Goal: Information Seeking & Learning: Learn about a topic

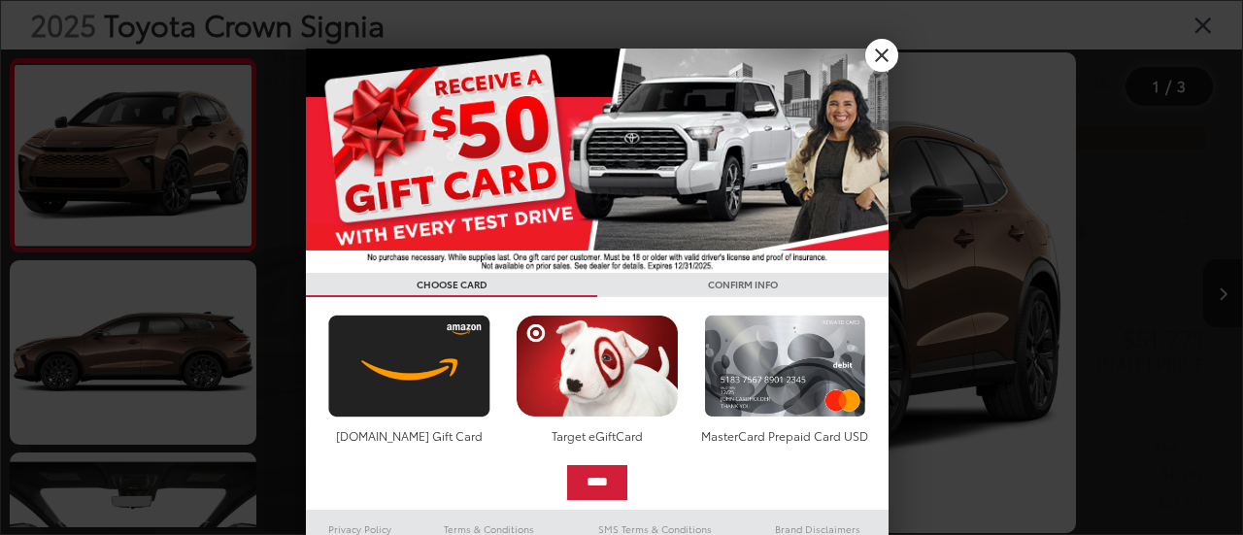
click at [47, 378] on div at bounding box center [621, 267] width 1243 height 535
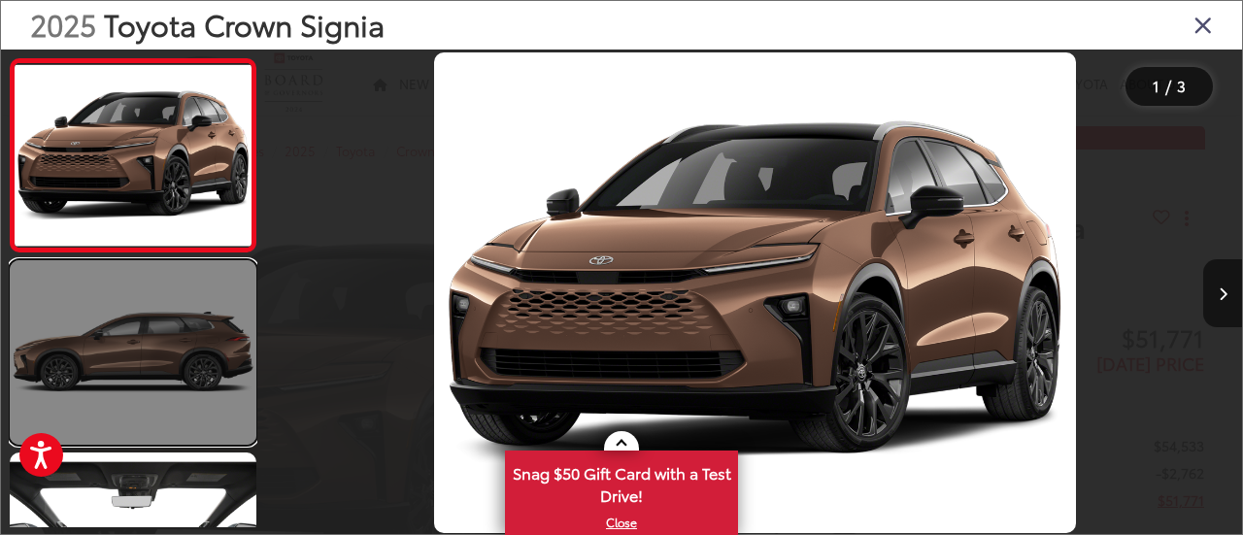
click at [214, 419] on link at bounding box center [133, 352] width 247 height 185
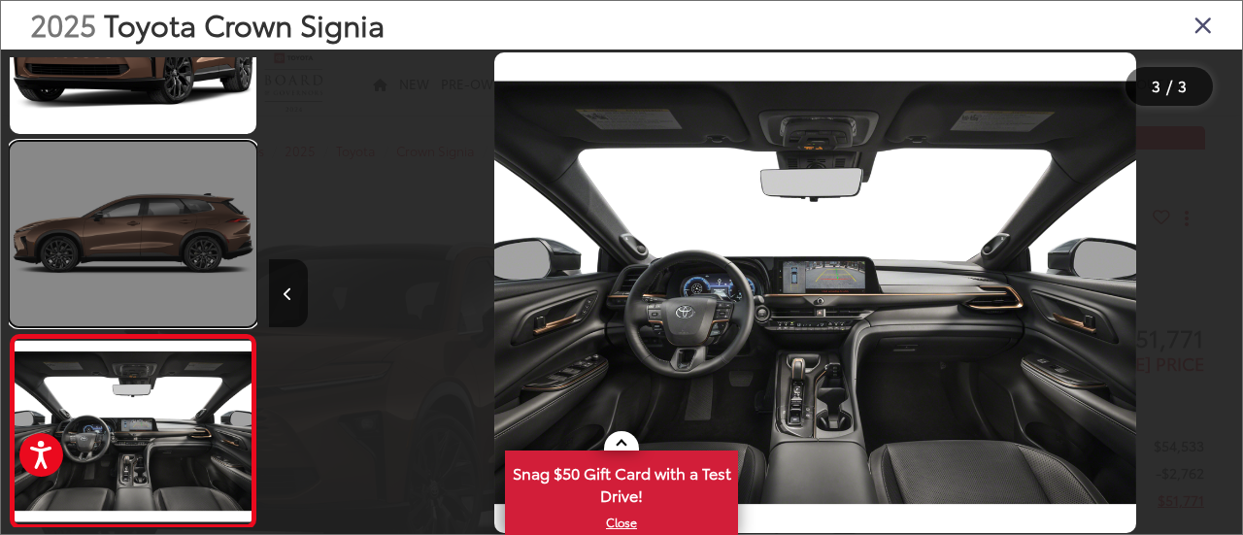
scroll to position [0, 1948]
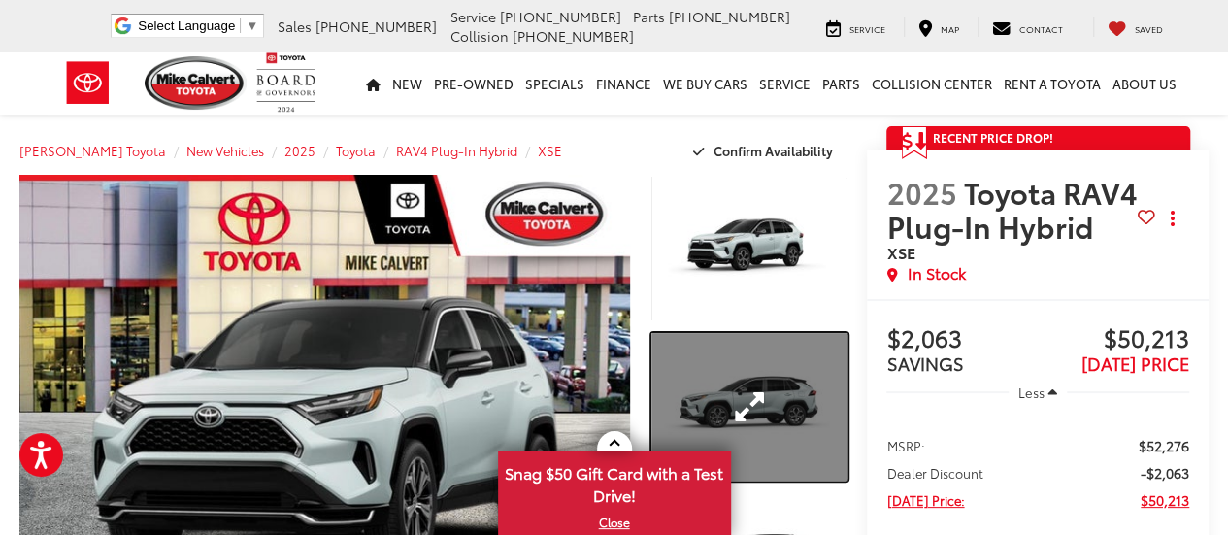
click at [791, 374] on link "Expand Photo 2" at bounding box center [750, 407] width 197 height 148
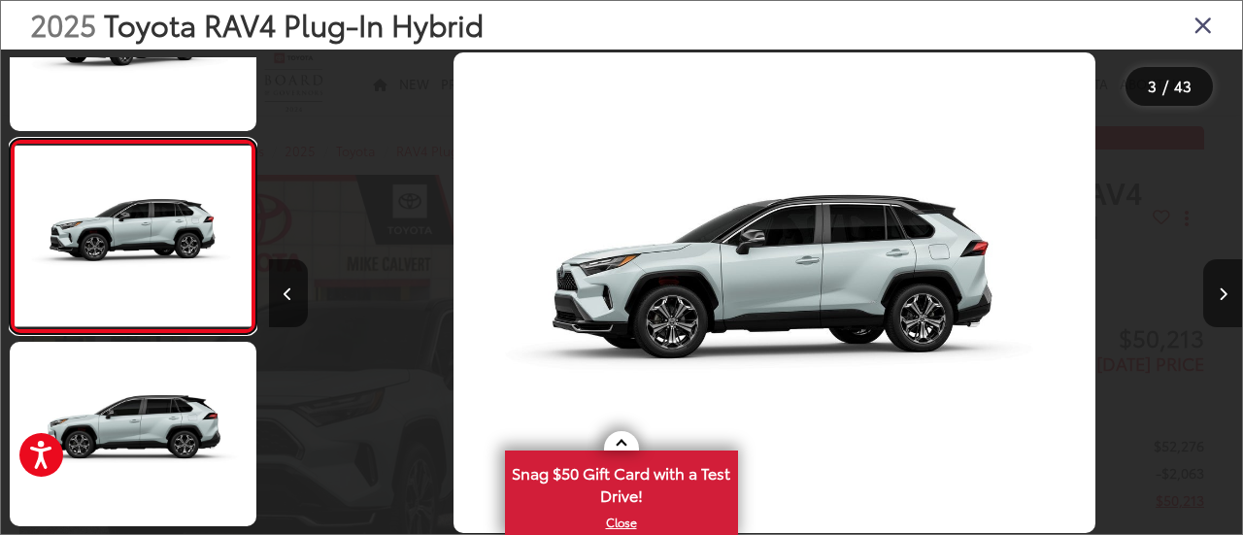
scroll to position [0, 1948]
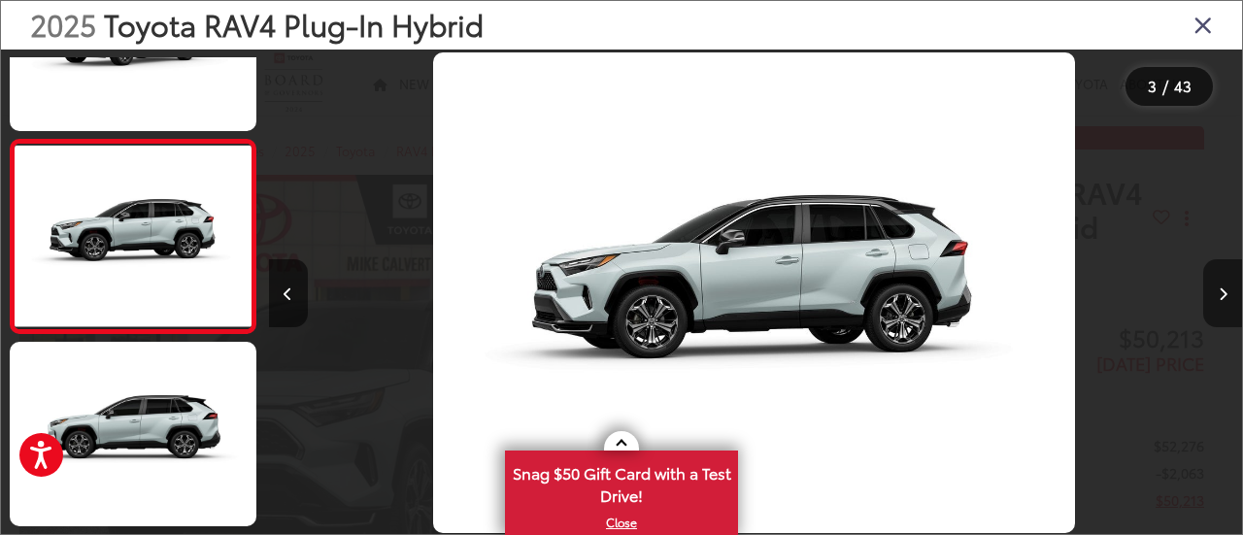
click at [1220, 289] on icon "Next image" at bounding box center [1223, 294] width 9 height 14
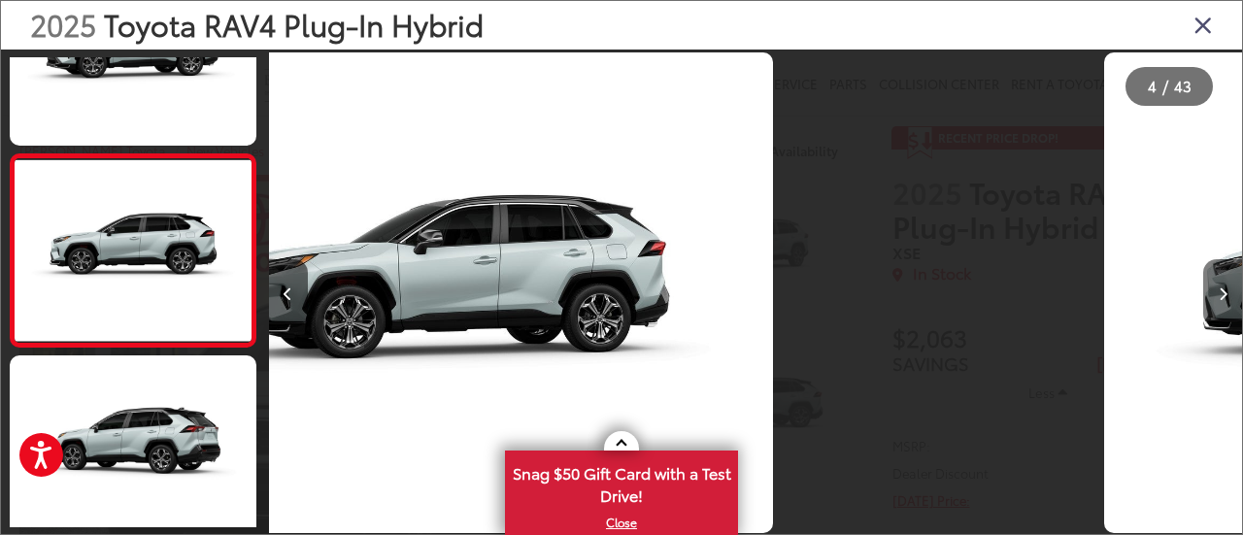
scroll to position [496, 0]
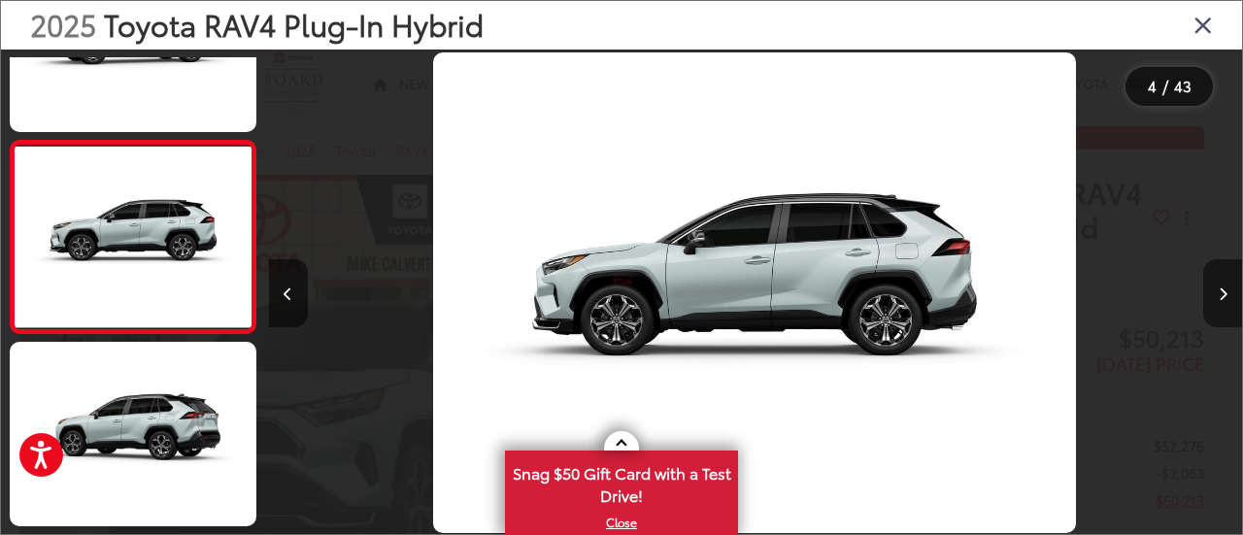
click at [1220, 289] on icon "Next image" at bounding box center [1223, 294] width 9 height 14
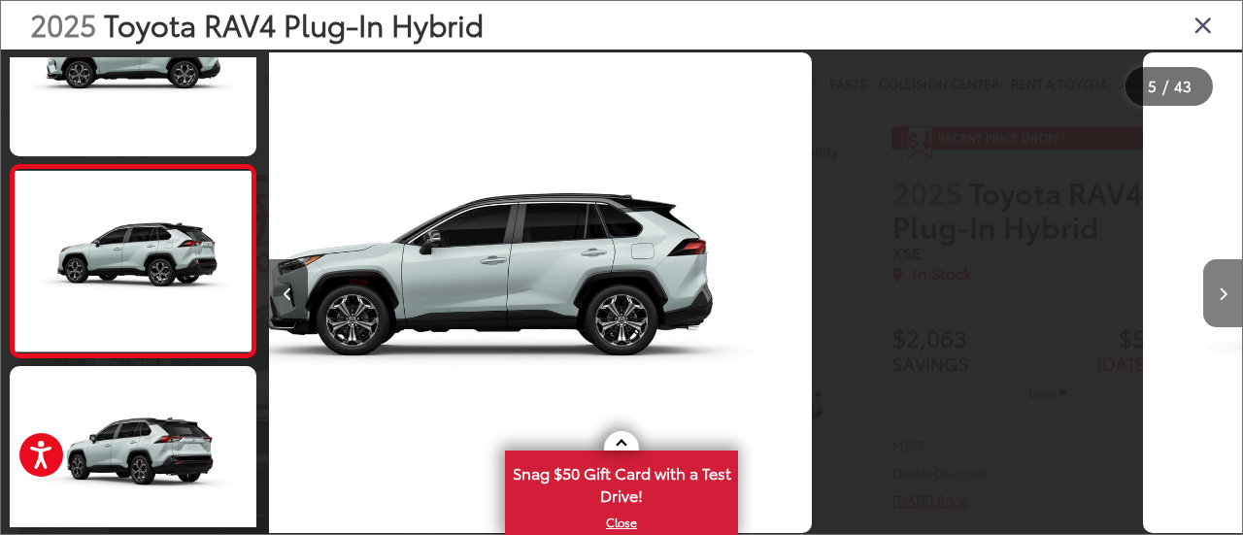
scroll to position [689, 0]
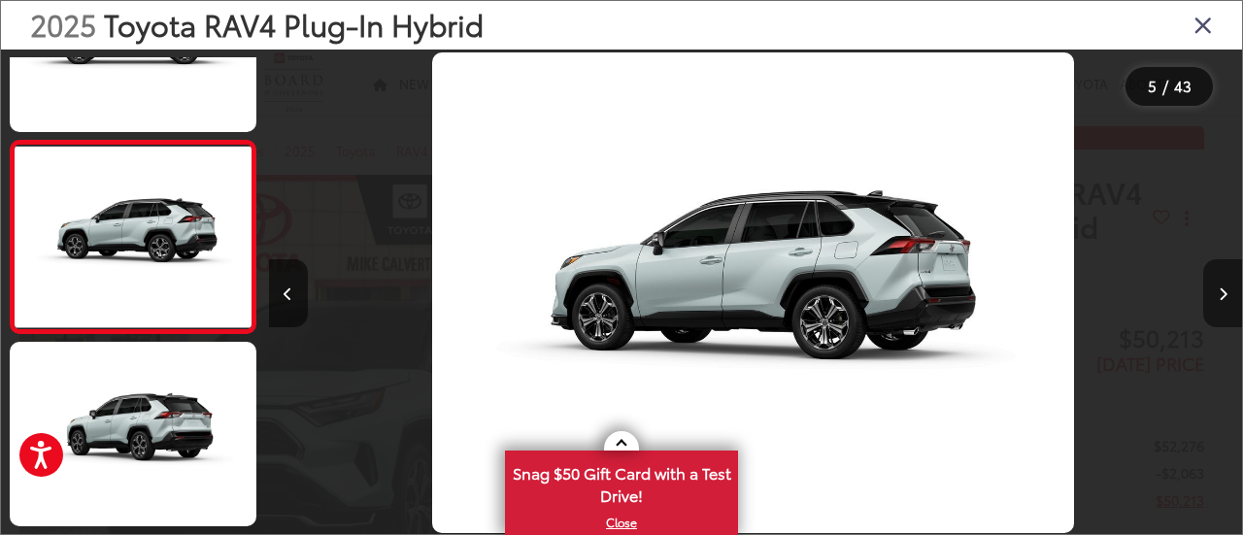
click at [1220, 289] on icon "Next image" at bounding box center [1223, 294] width 9 height 14
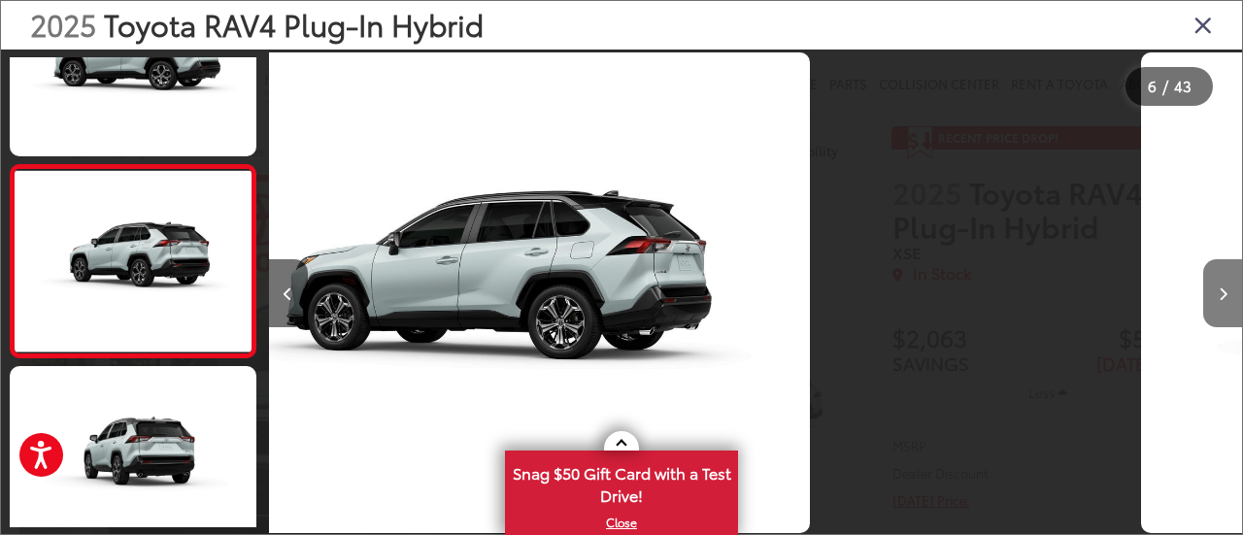
scroll to position [881, 0]
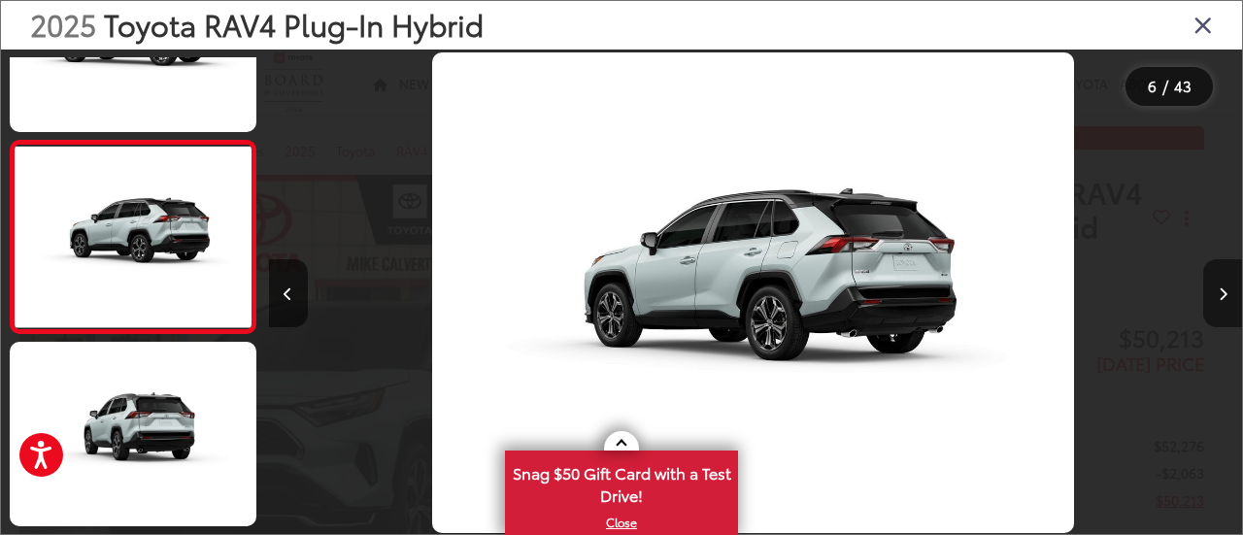
click at [1220, 289] on icon "Next image" at bounding box center [1223, 294] width 9 height 14
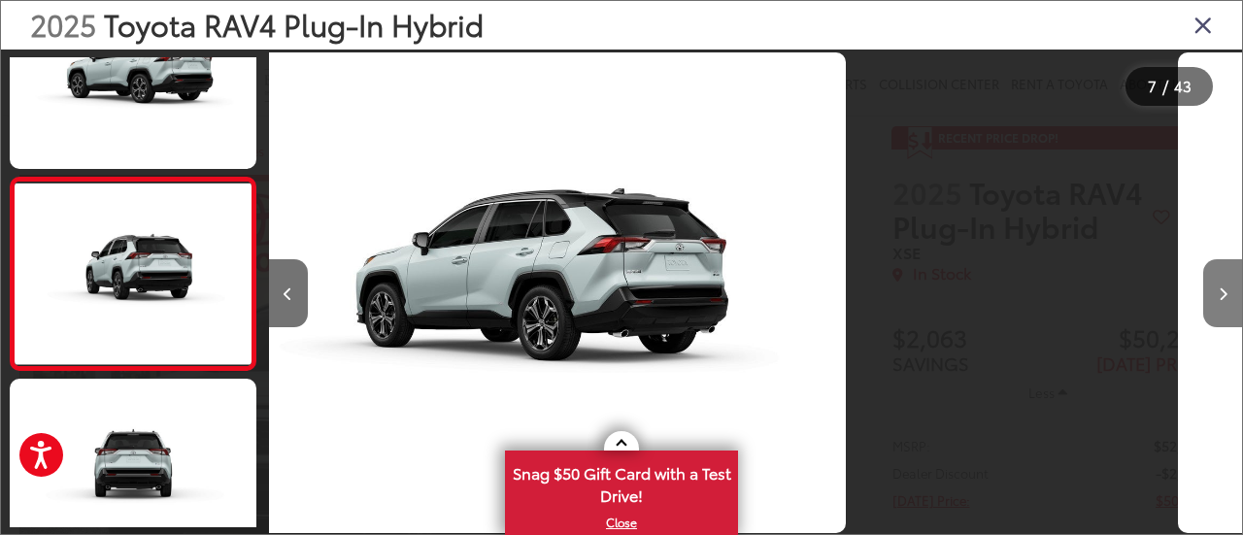
scroll to position [1074, 0]
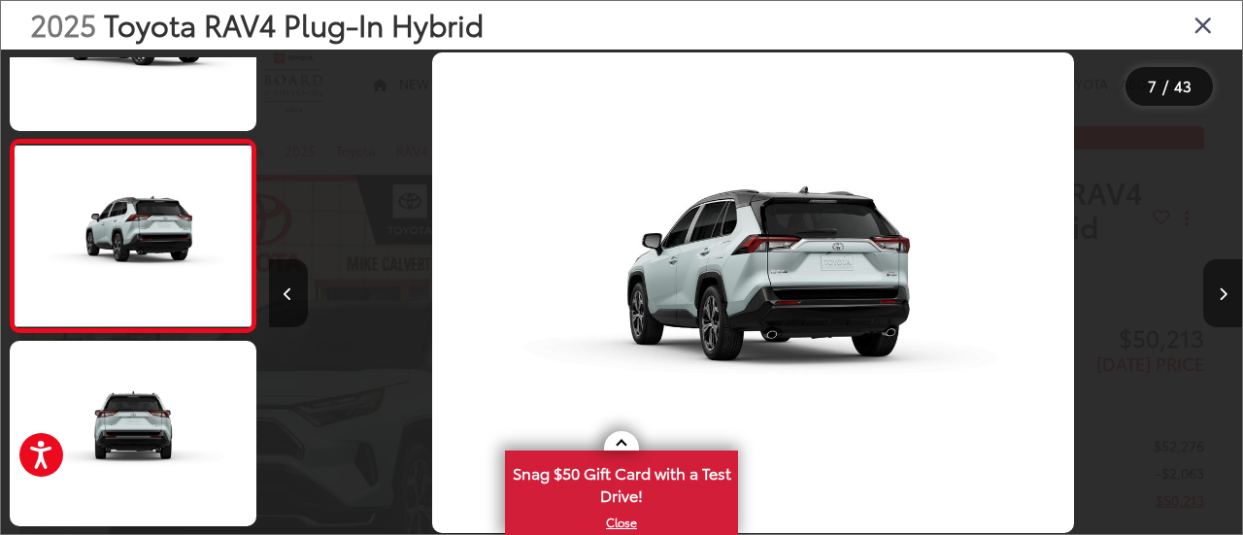
click at [1220, 289] on icon "Next image" at bounding box center [1223, 294] width 9 height 14
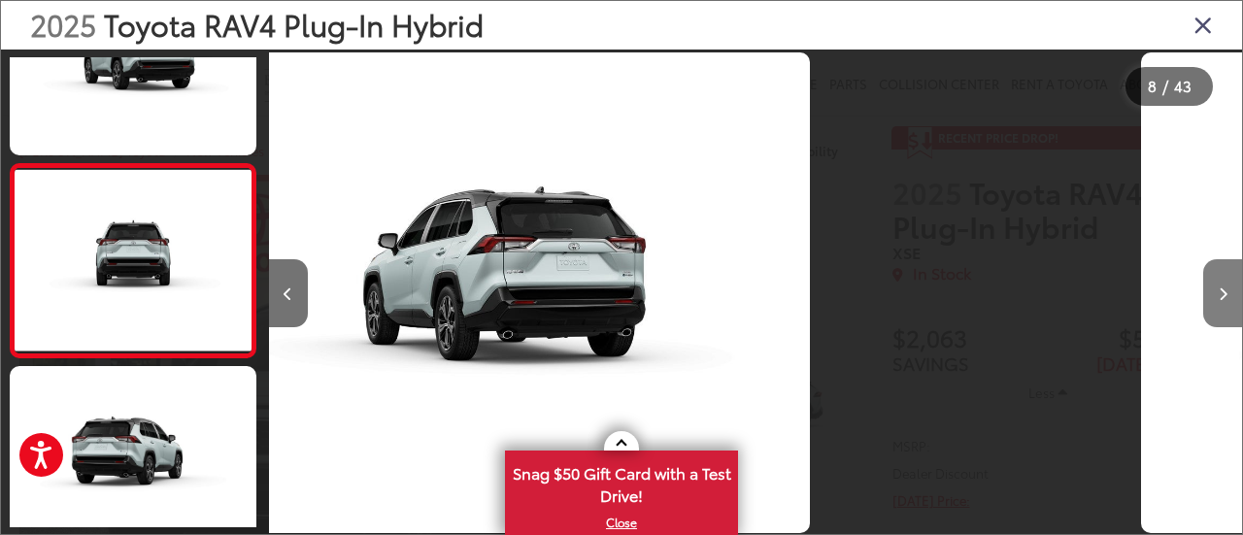
scroll to position [1266, 0]
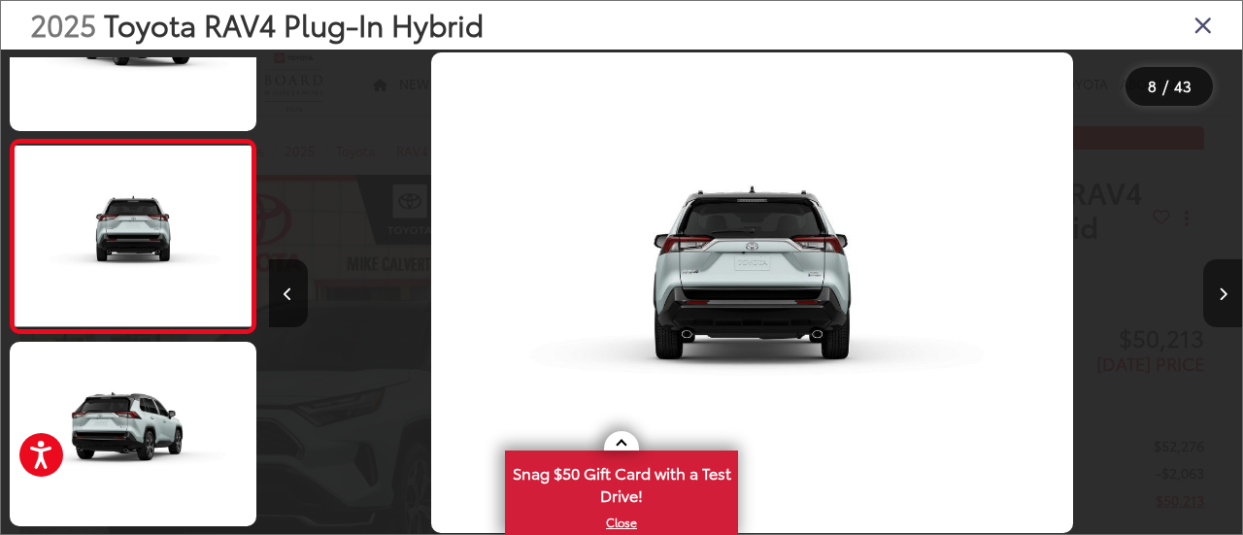
click at [1220, 289] on icon "Next image" at bounding box center [1223, 294] width 9 height 14
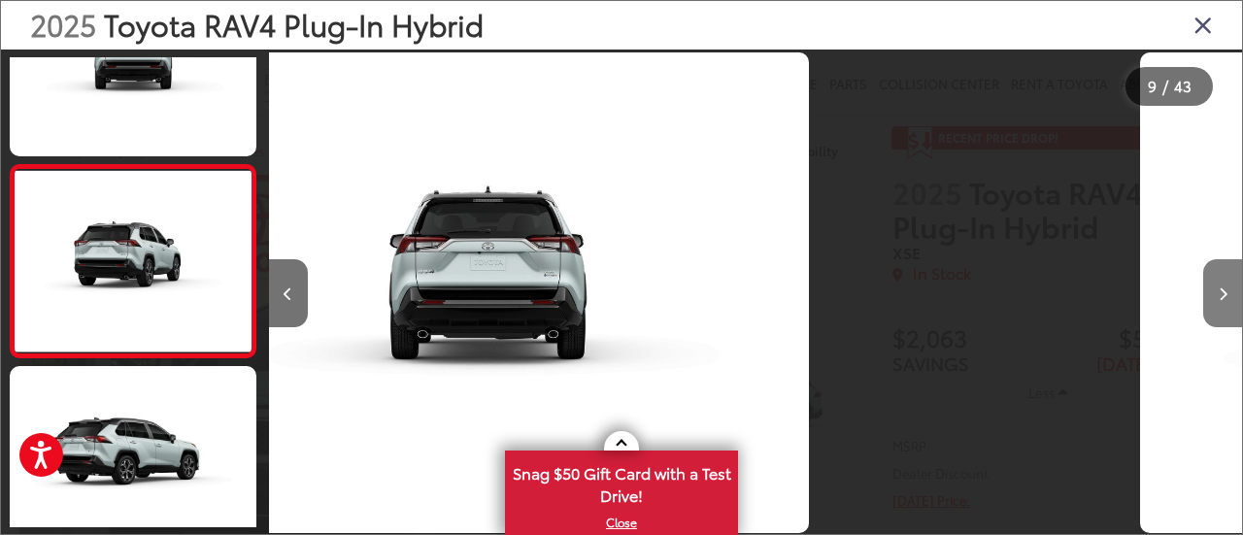
scroll to position [1459, 0]
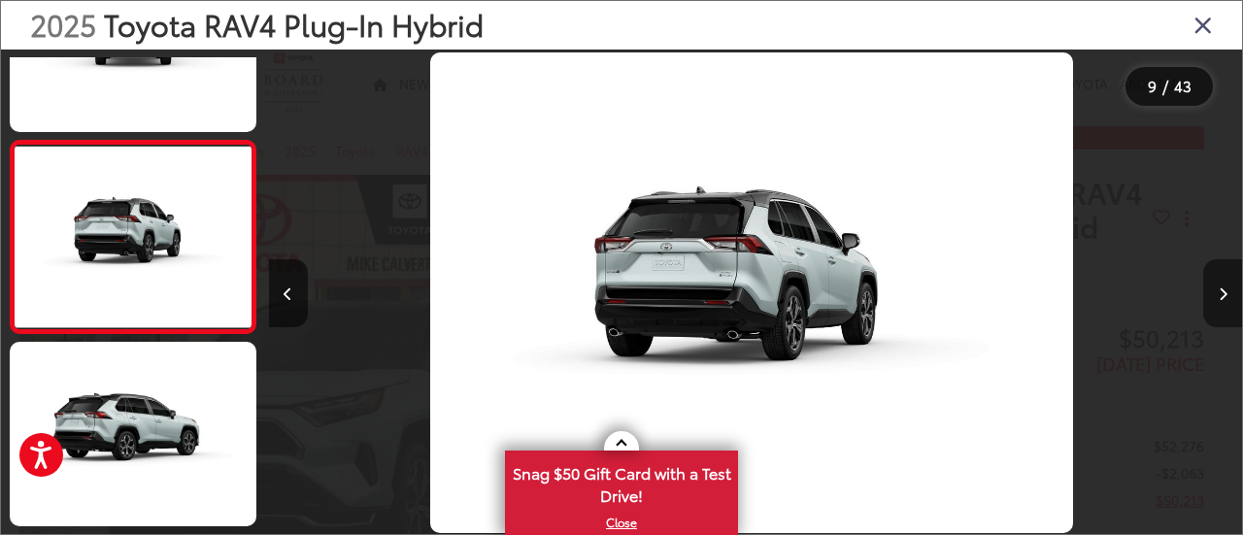
click at [1220, 289] on icon "Next image" at bounding box center [1223, 294] width 9 height 14
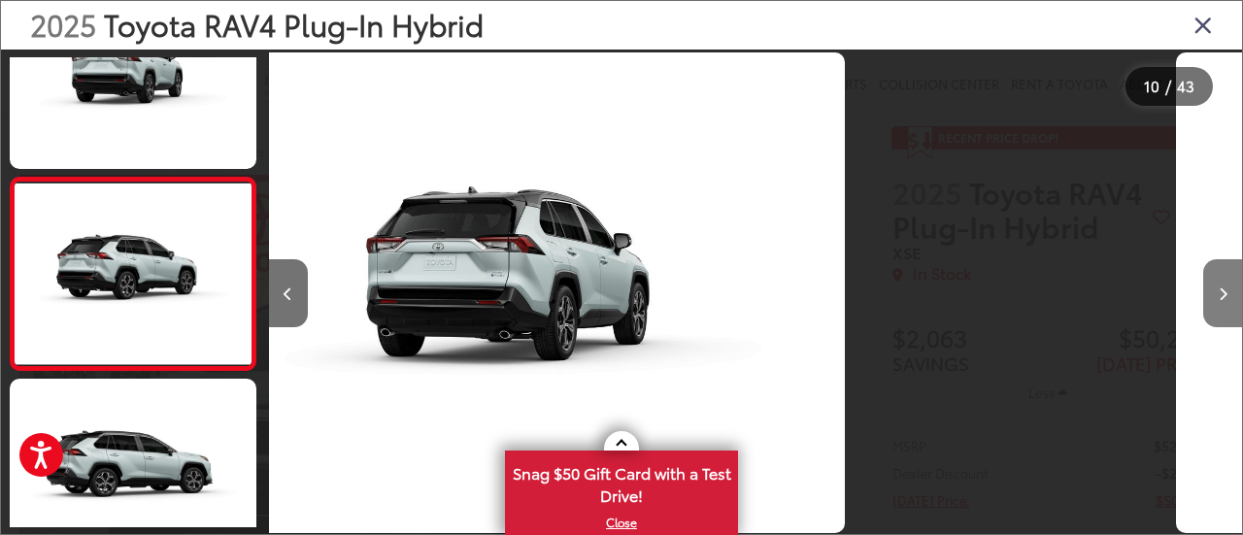
scroll to position [1652, 0]
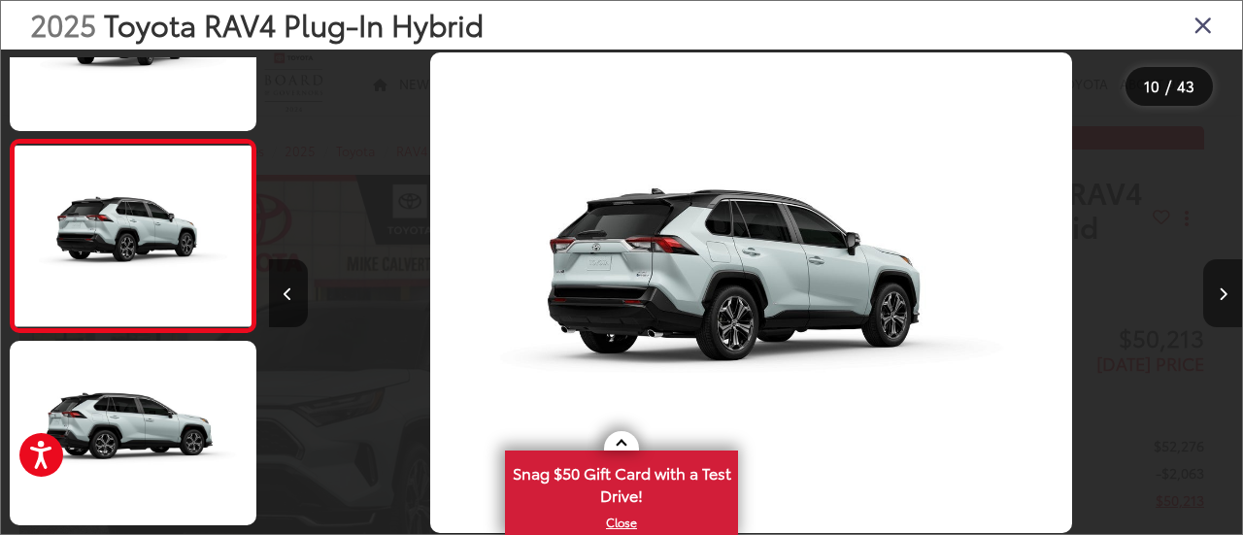
click at [1220, 289] on icon "Next image" at bounding box center [1223, 294] width 9 height 14
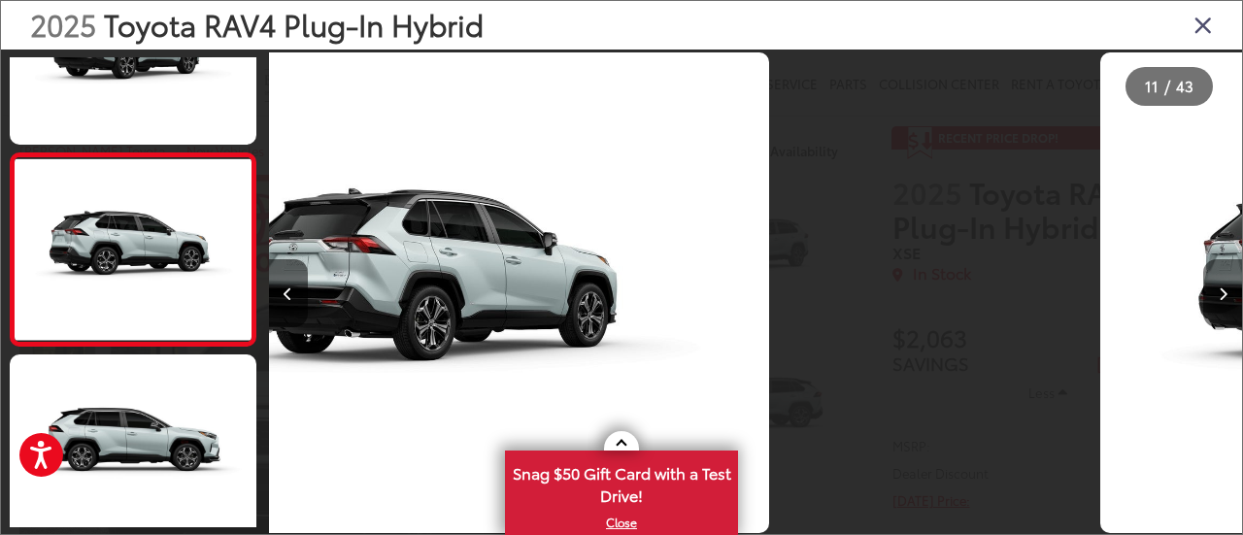
scroll to position [0, 0]
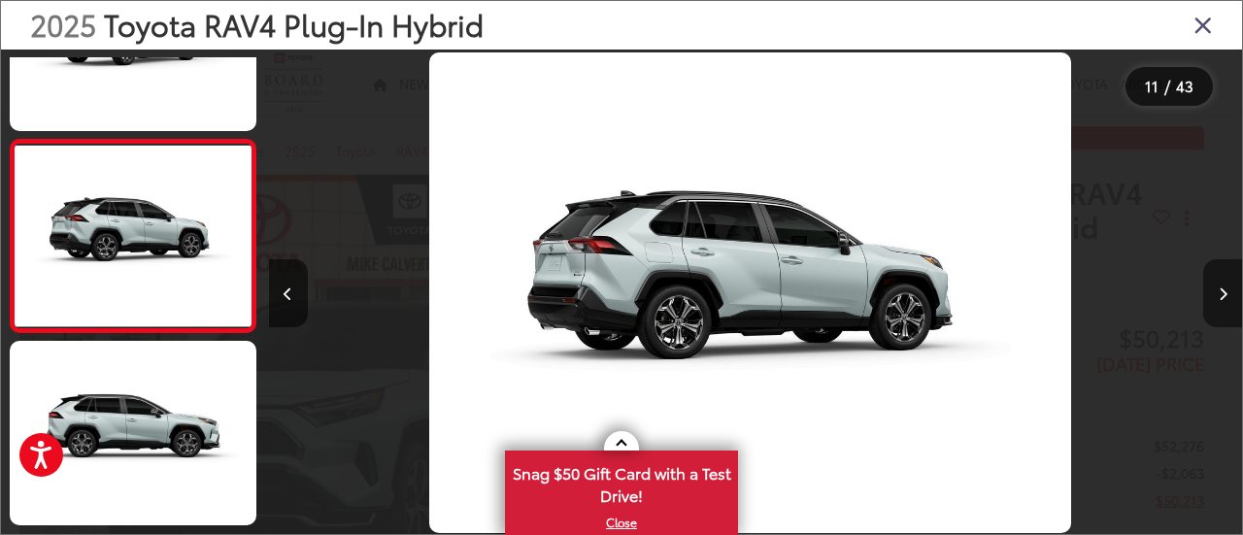
click at [1220, 289] on icon "Next image" at bounding box center [1223, 294] width 9 height 14
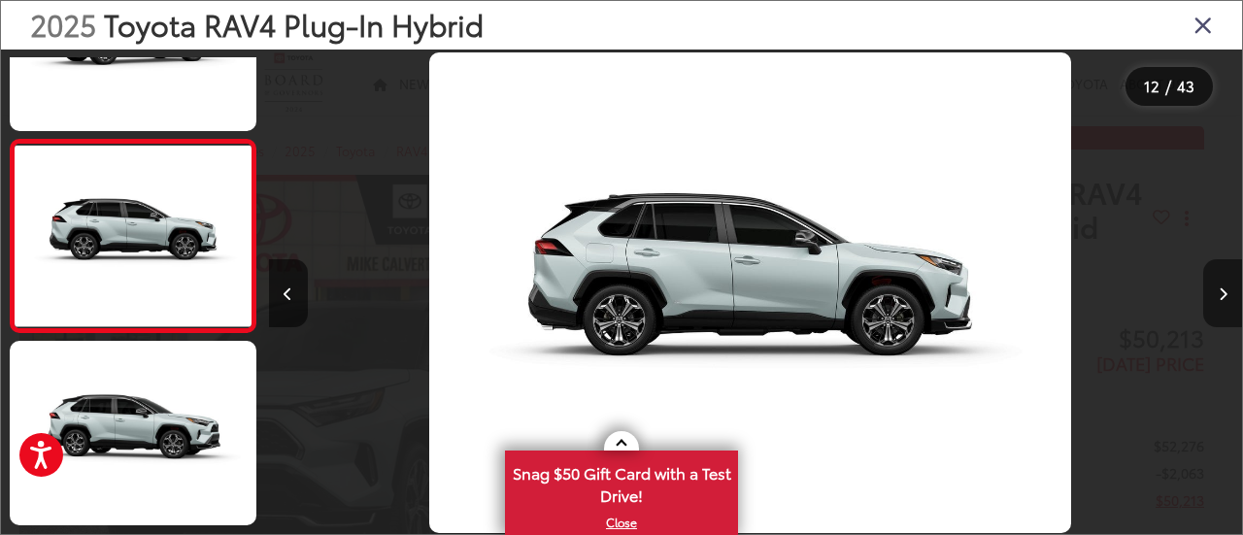
click at [1220, 289] on icon "Next image" at bounding box center [1223, 294] width 9 height 14
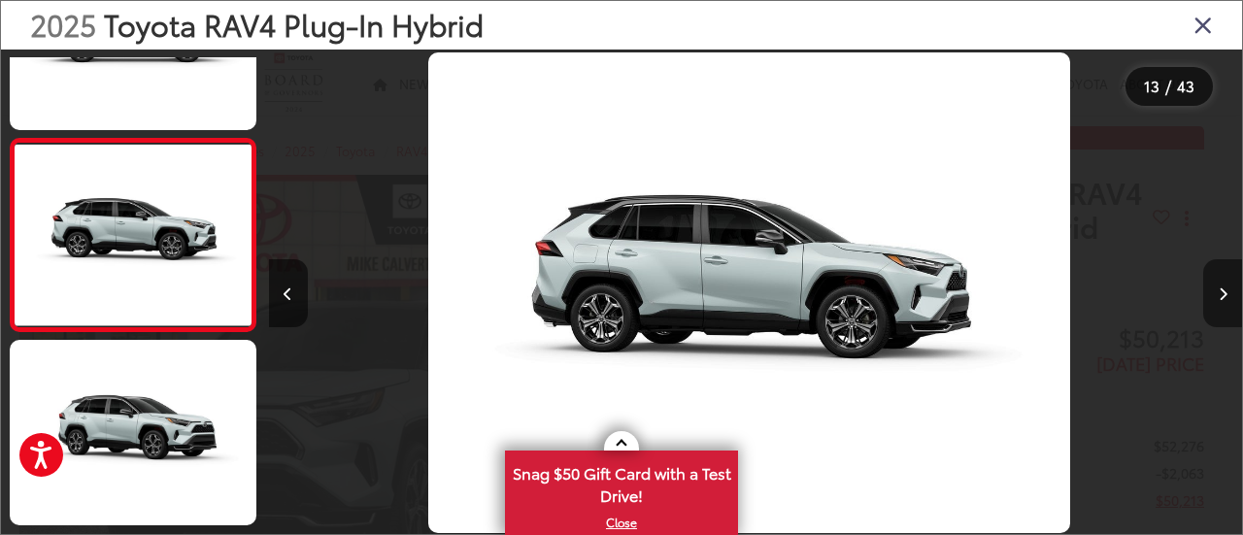
click at [1220, 289] on icon "Next image" at bounding box center [1223, 294] width 9 height 14
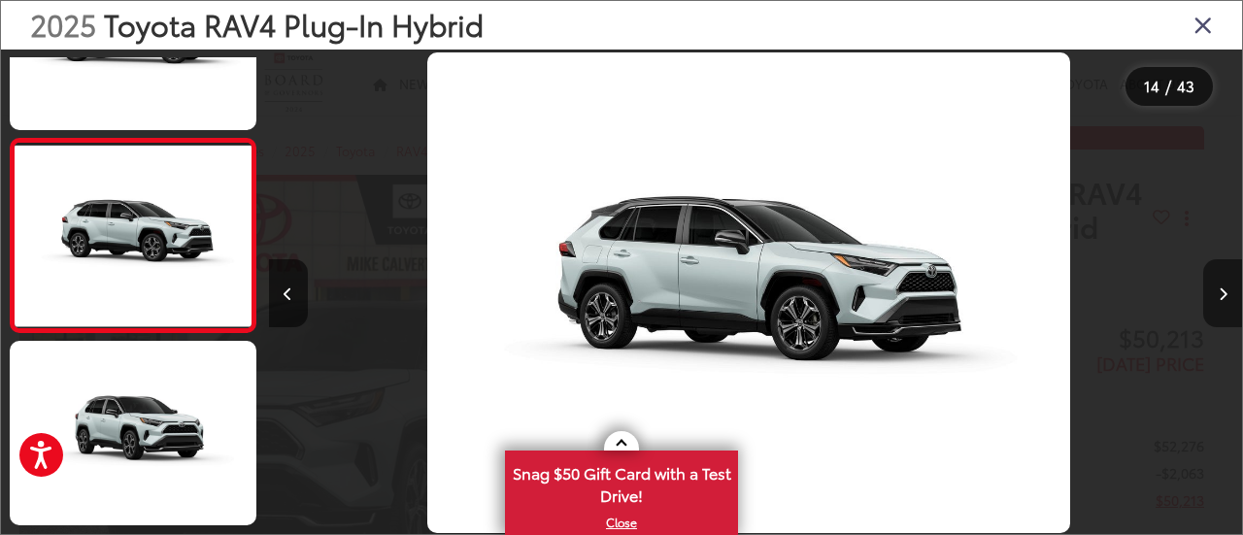
click at [1220, 289] on icon "Next image" at bounding box center [1223, 294] width 9 height 14
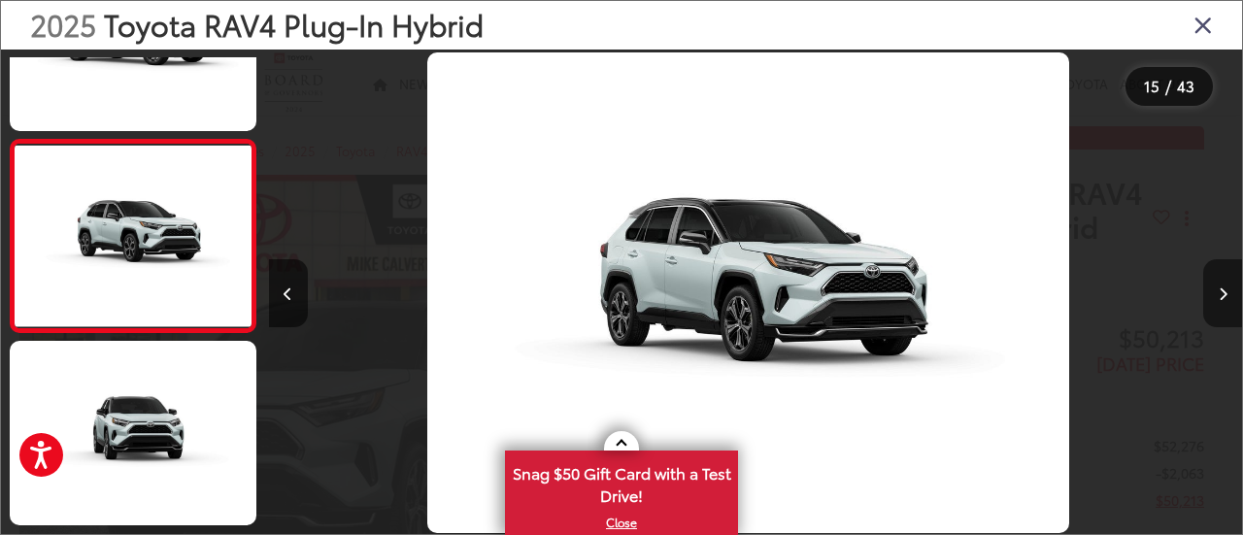
click at [1220, 289] on icon "Next image" at bounding box center [1223, 294] width 9 height 14
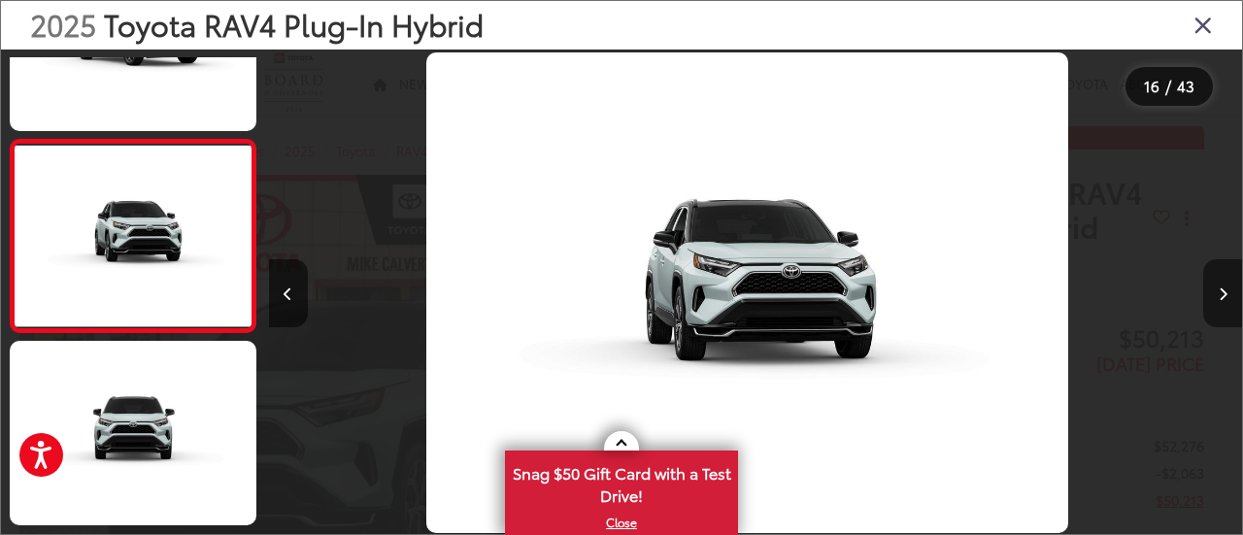
click at [1220, 289] on icon "Next image" at bounding box center [1223, 294] width 9 height 14
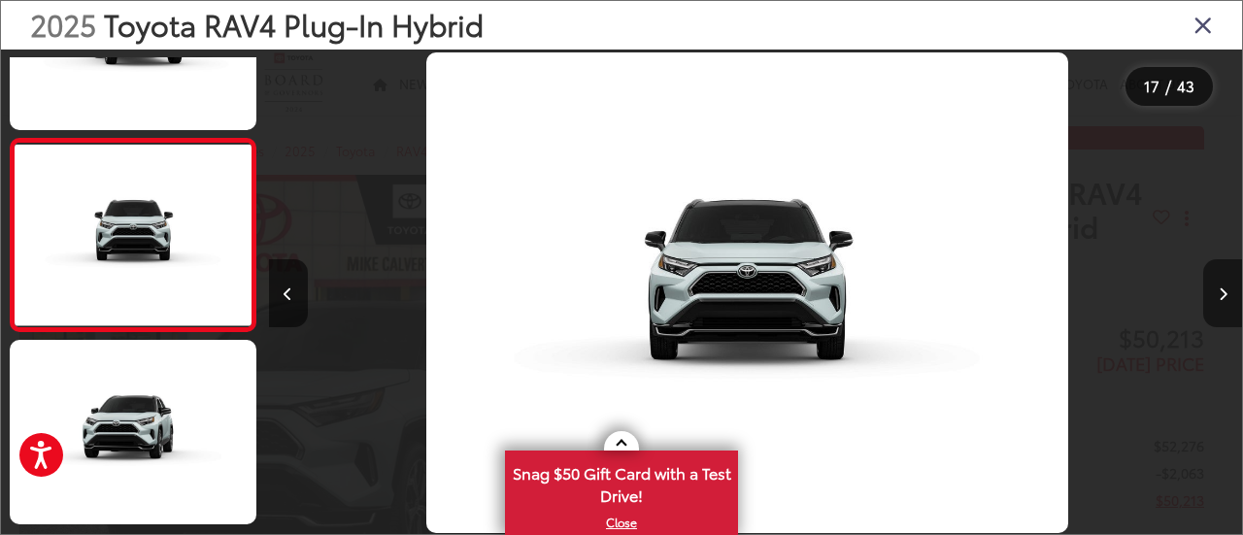
click at [1220, 289] on icon "Next image" at bounding box center [1223, 294] width 9 height 14
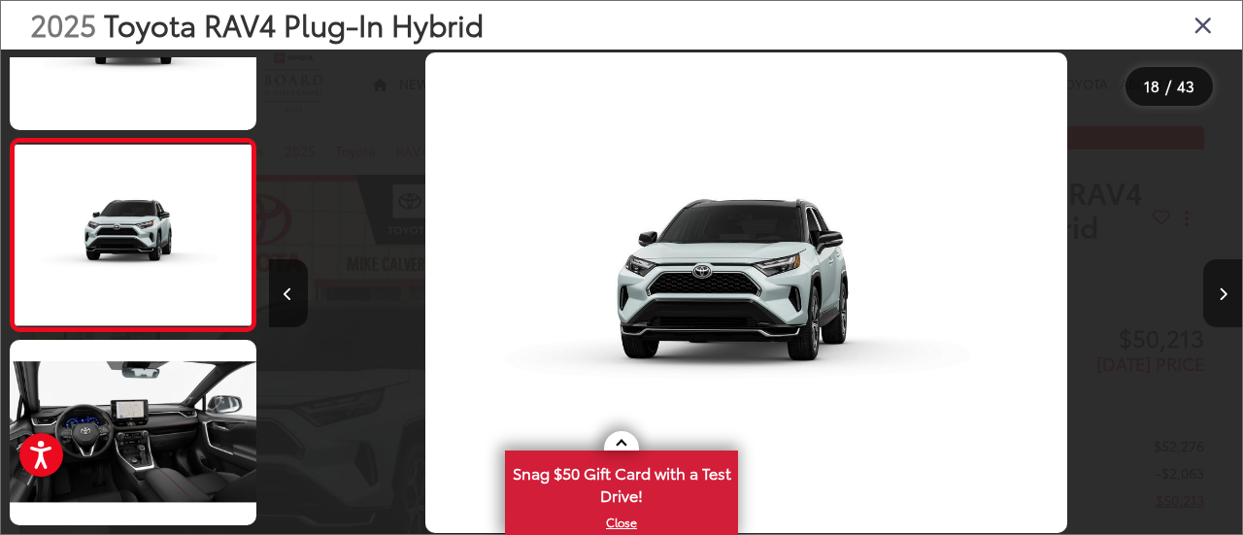
click at [1220, 289] on icon "Next image" at bounding box center [1223, 294] width 9 height 14
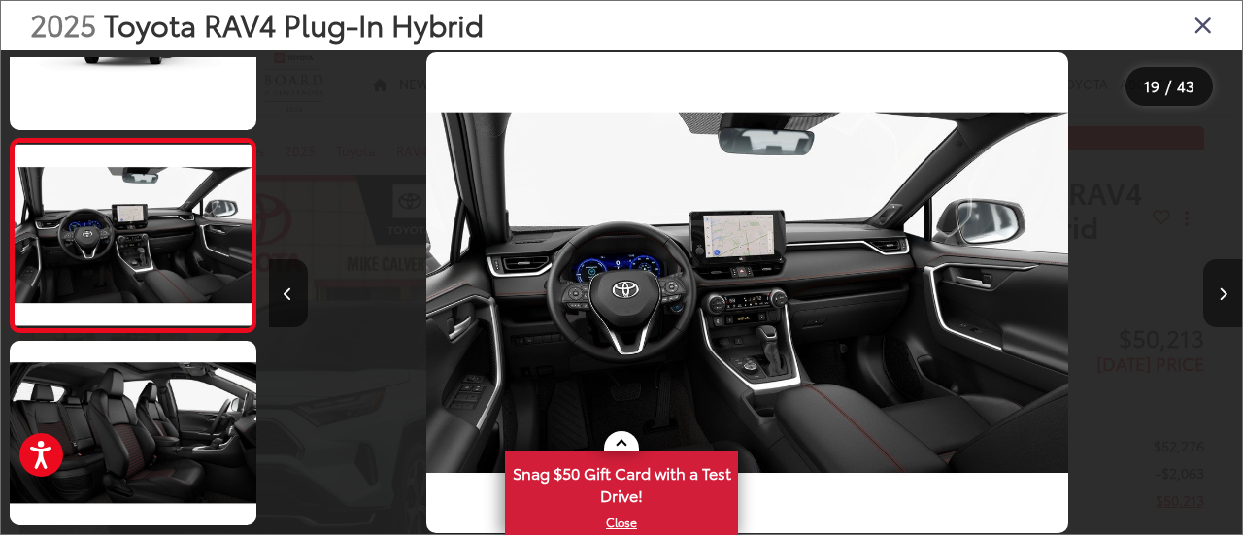
click at [1220, 289] on icon "Next image" at bounding box center [1223, 294] width 9 height 14
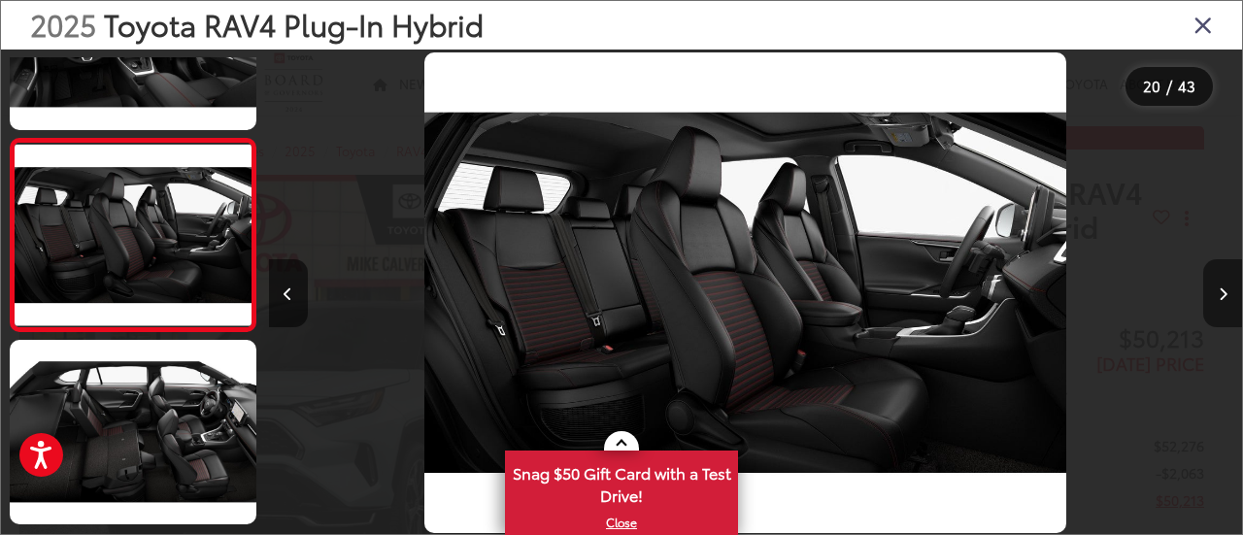
click at [1220, 289] on icon "Next image" at bounding box center [1223, 294] width 9 height 14
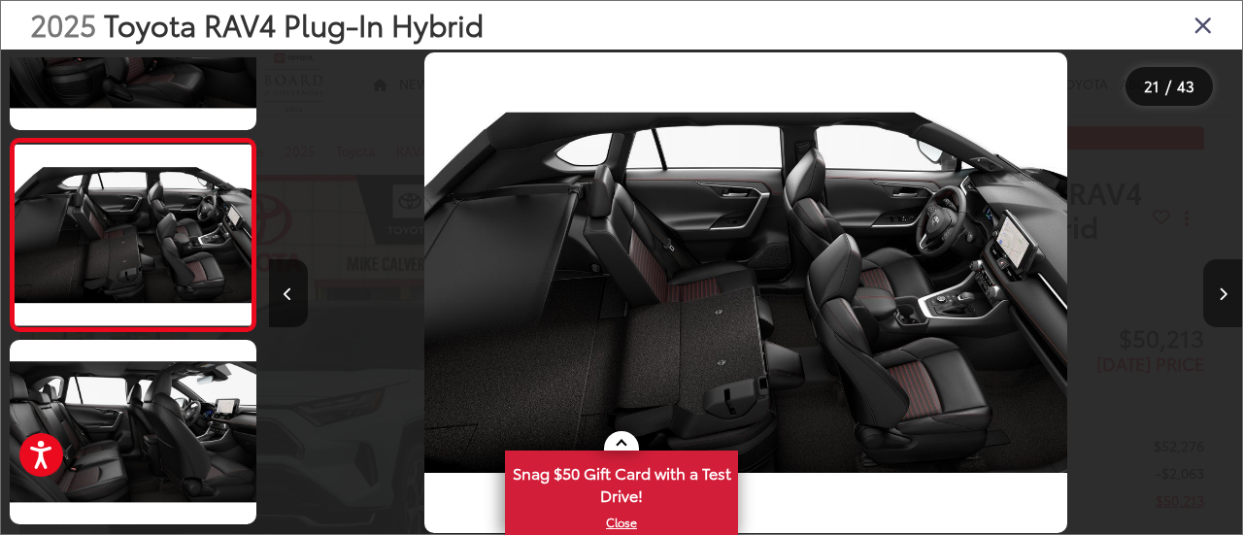
click at [1227, 301] on button "Next image" at bounding box center [1222, 293] width 39 height 68
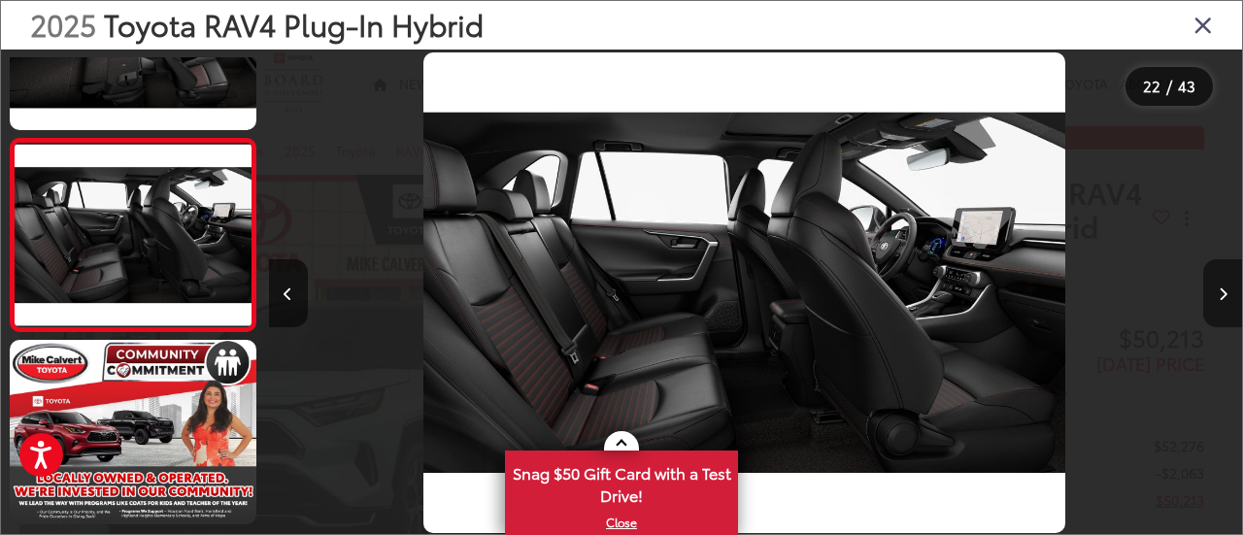
click at [1227, 301] on button "Next image" at bounding box center [1222, 293] width 39 height 68
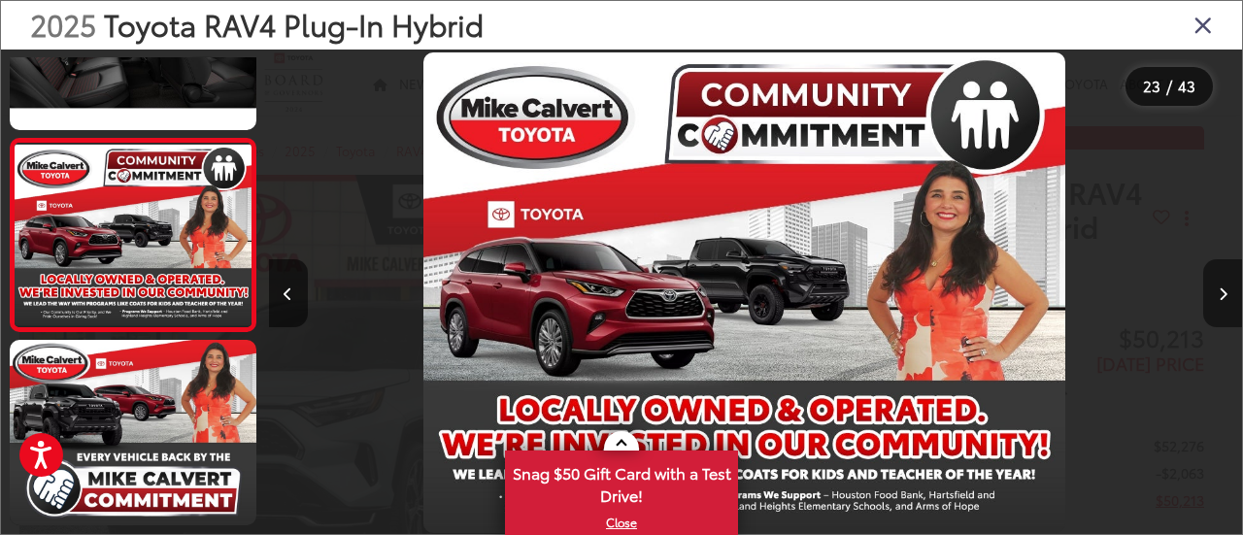
click at [1227, 301] on button "Next image" at bounding box center [1222, 293] width 39 height 68
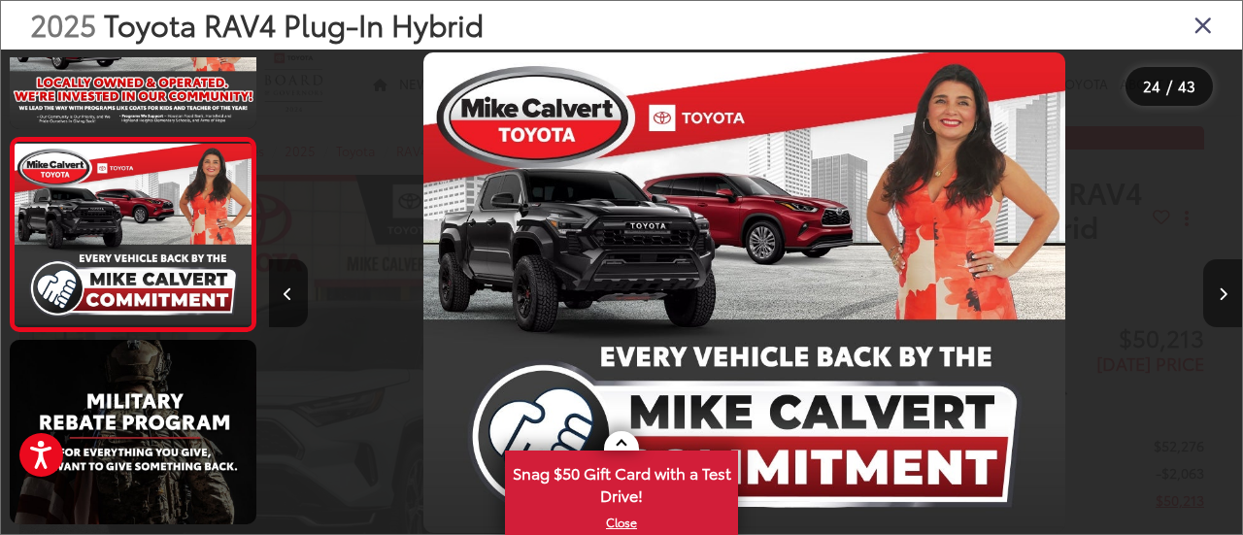
click at [1227, 301] on button "Next image" at bounding box center [1222, 293] width 39 height 68
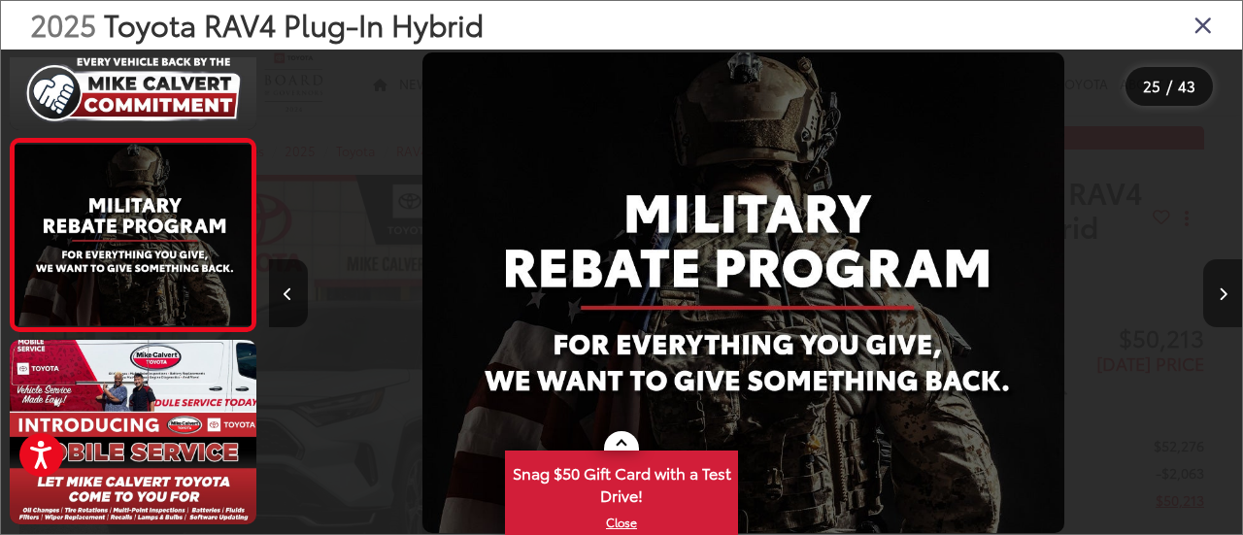
click at [1227, 301] on button "Next image" at bounding box center [1222, 293] width 39 height 68
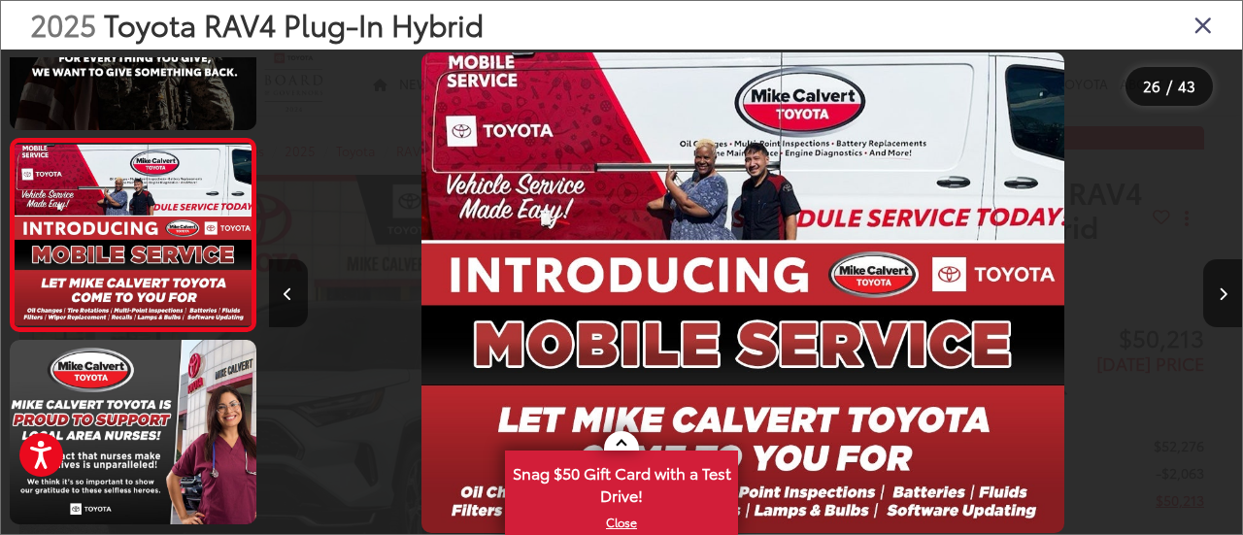
click at [1205, 19] on icon "Close gallery" at bounding box center [1202, 24] width 19 height 25
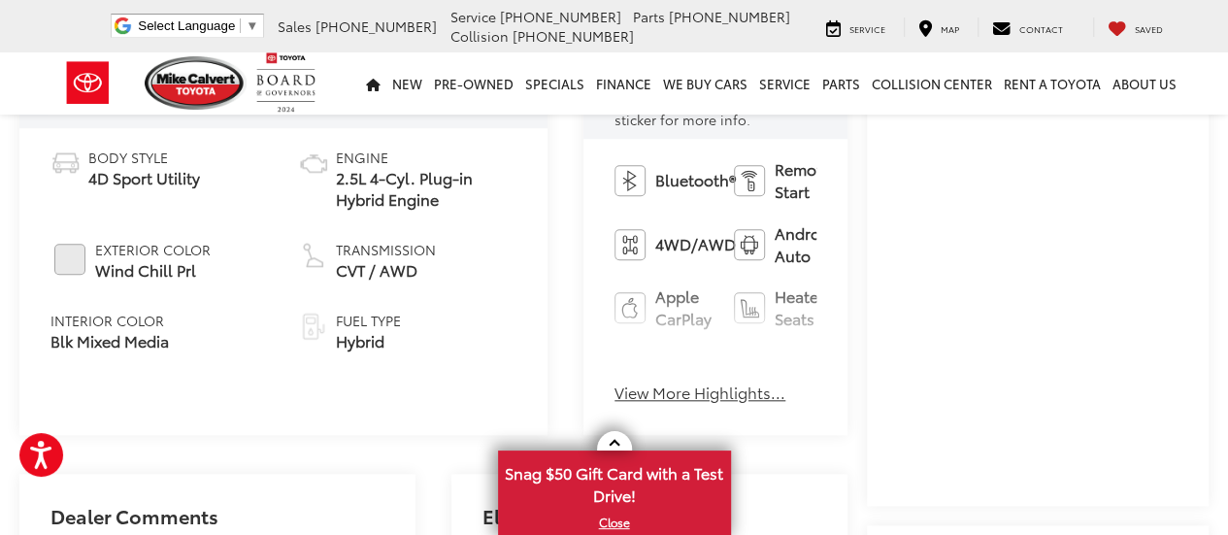
click at [590, 358] on div "Bluetooth® Remote Start 4WD/AWD Android Auto Apple CarPlay Heated Seats Keyless…" at bounding box center [716, 287] width 264 height 296
click at [615, 382] on button "View More Highlights..." at bounding box center [700, 393] width 171 height 22
